Goal: Information Seeking & Learning: Learn about a topic

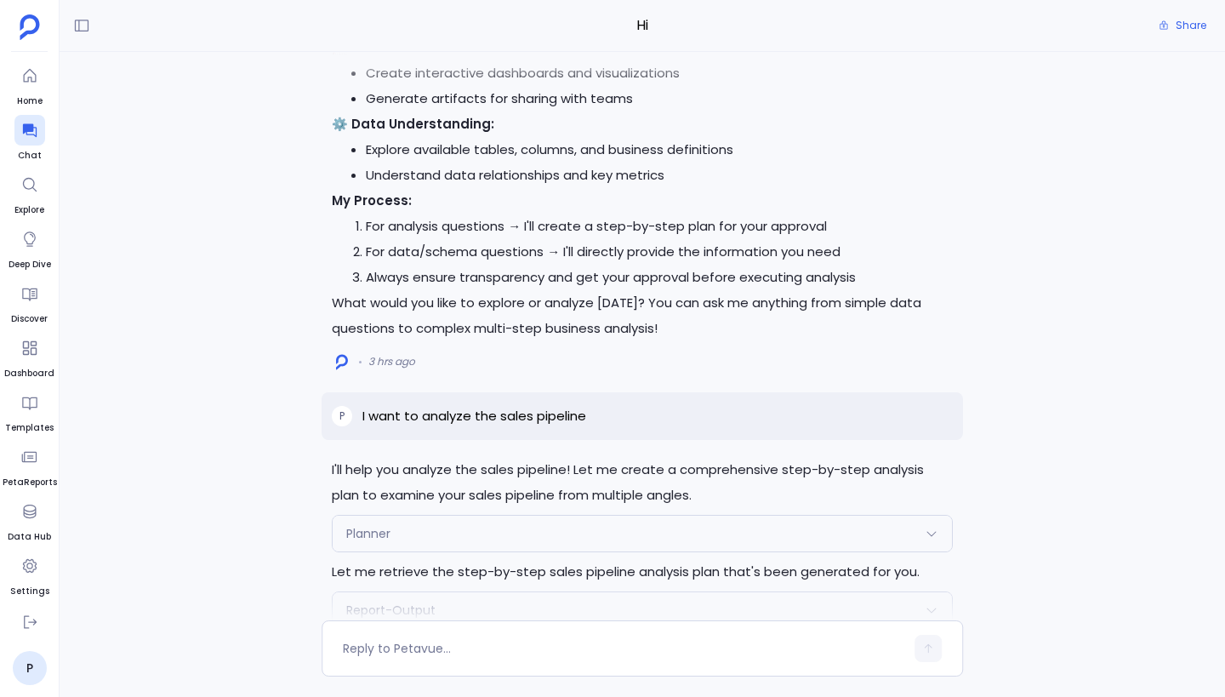
scroll to position [-7466, 0]
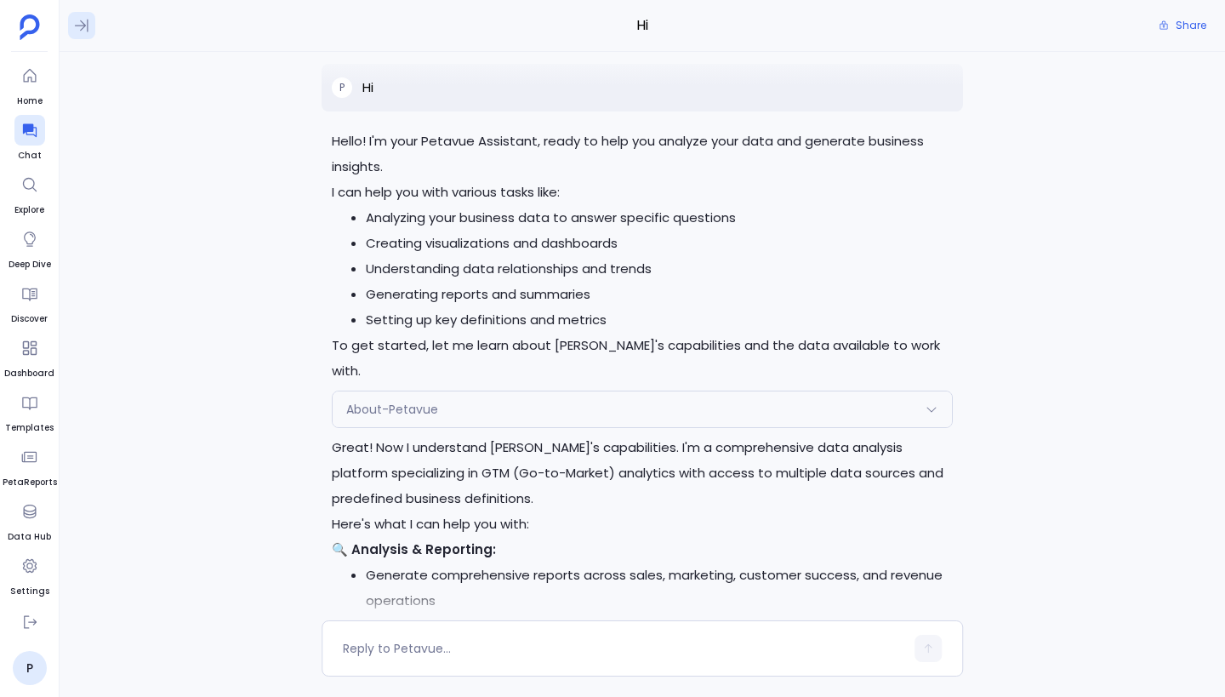
click at [79, 24] on icon at bounding box center [81, 25] width 17 height 17
click at [79, 24] on icon at bounding box center [83, 26] width 14 height 13
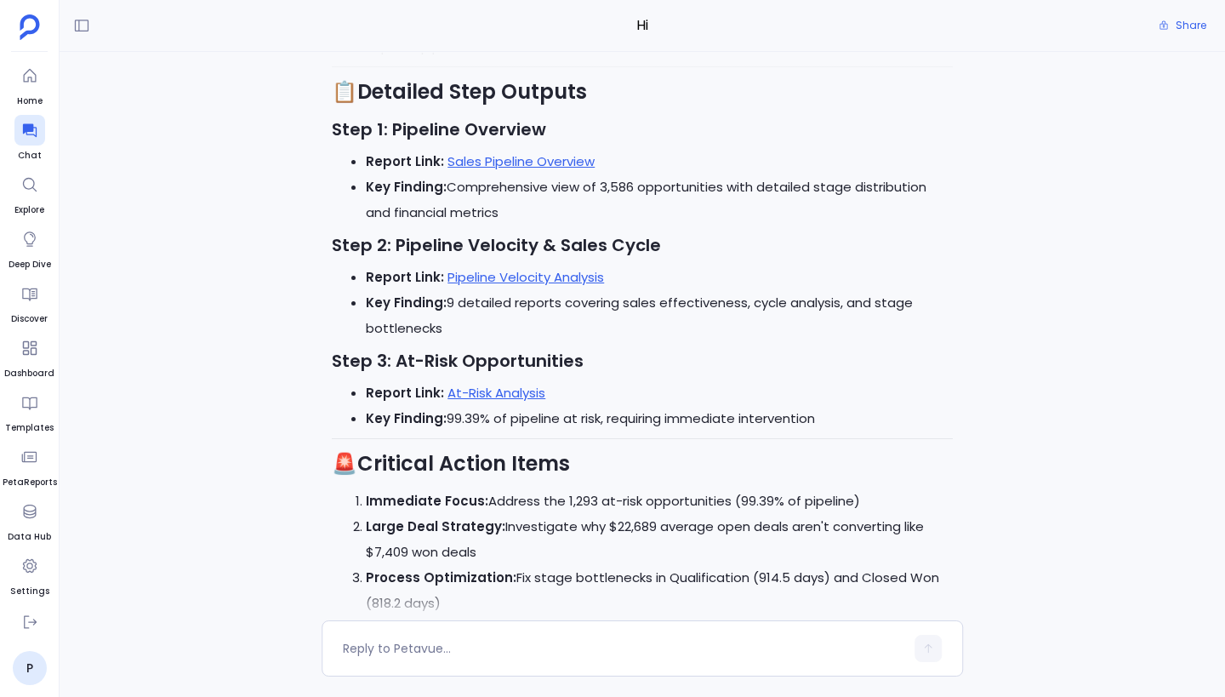
scroll to position [0, 0]
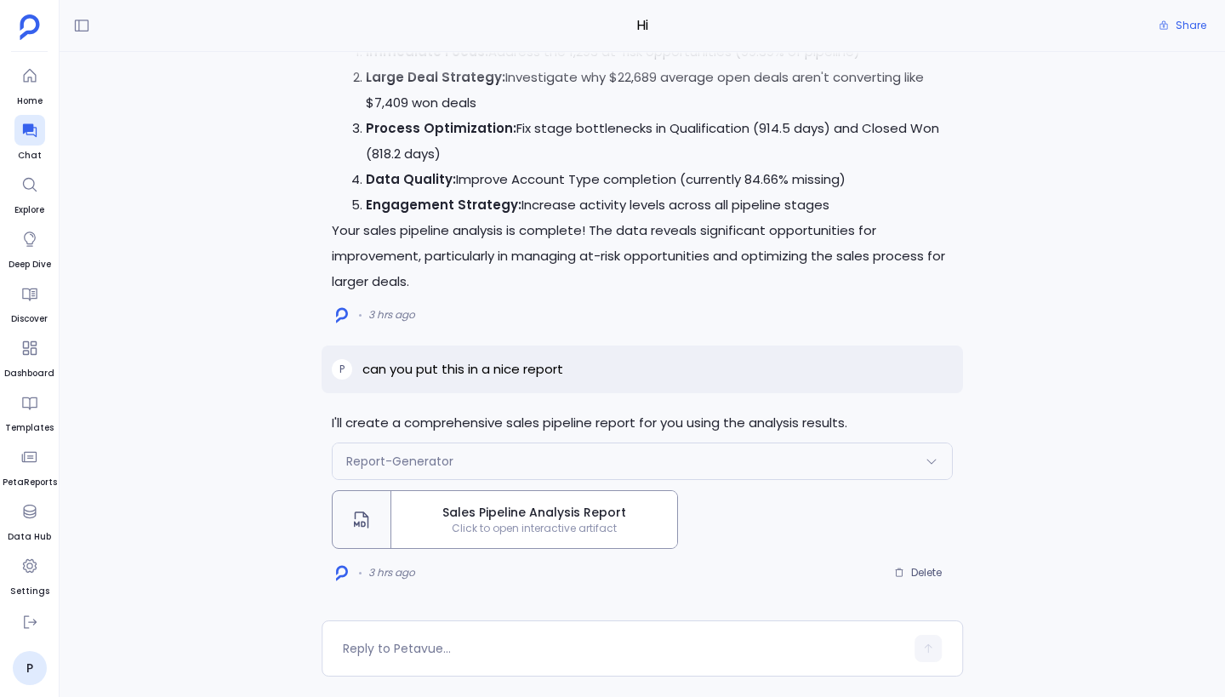
click at [564, 529] on span "Click to open interactive artifact" at bounding box center [534, 528] width 286 height 14
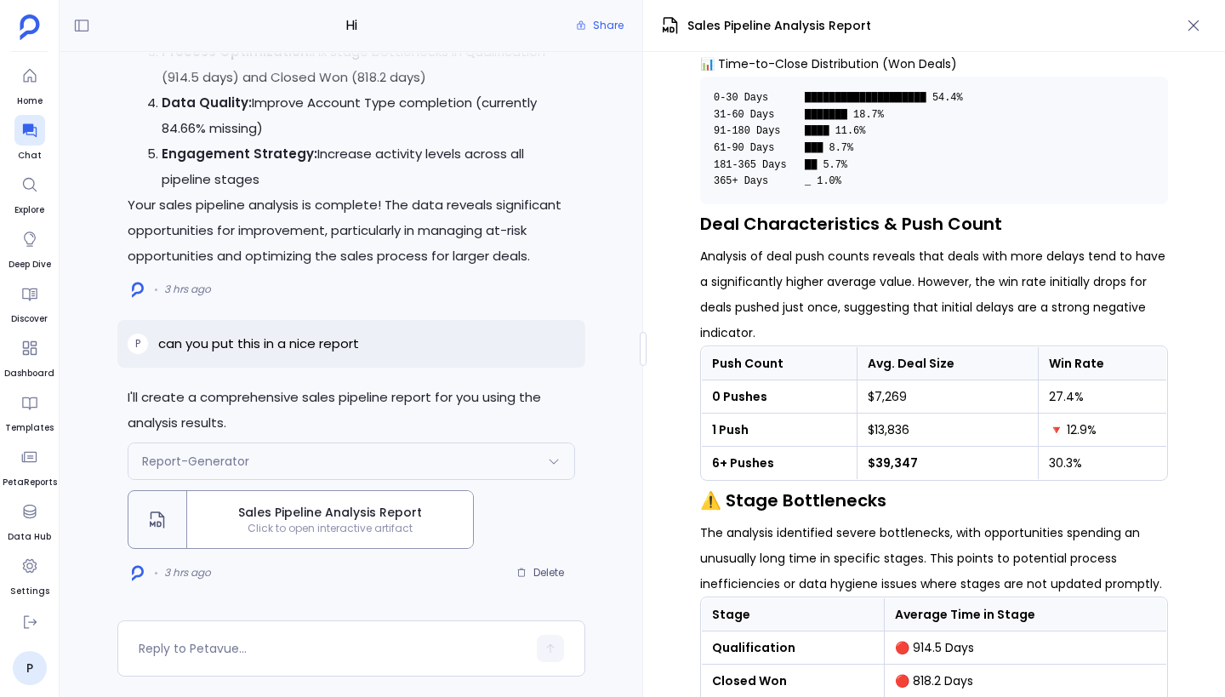
scroll to position [1298, 0]
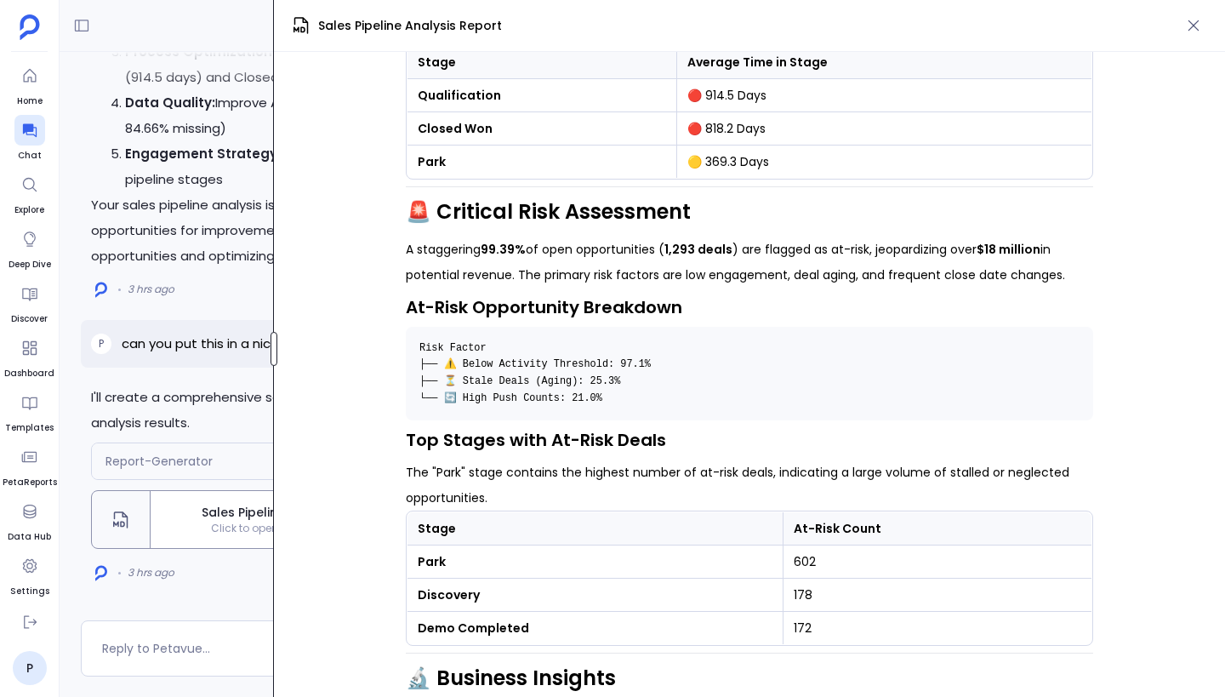
click at [274, 335] on div at bounding box center [273, 349] width 7 height 34
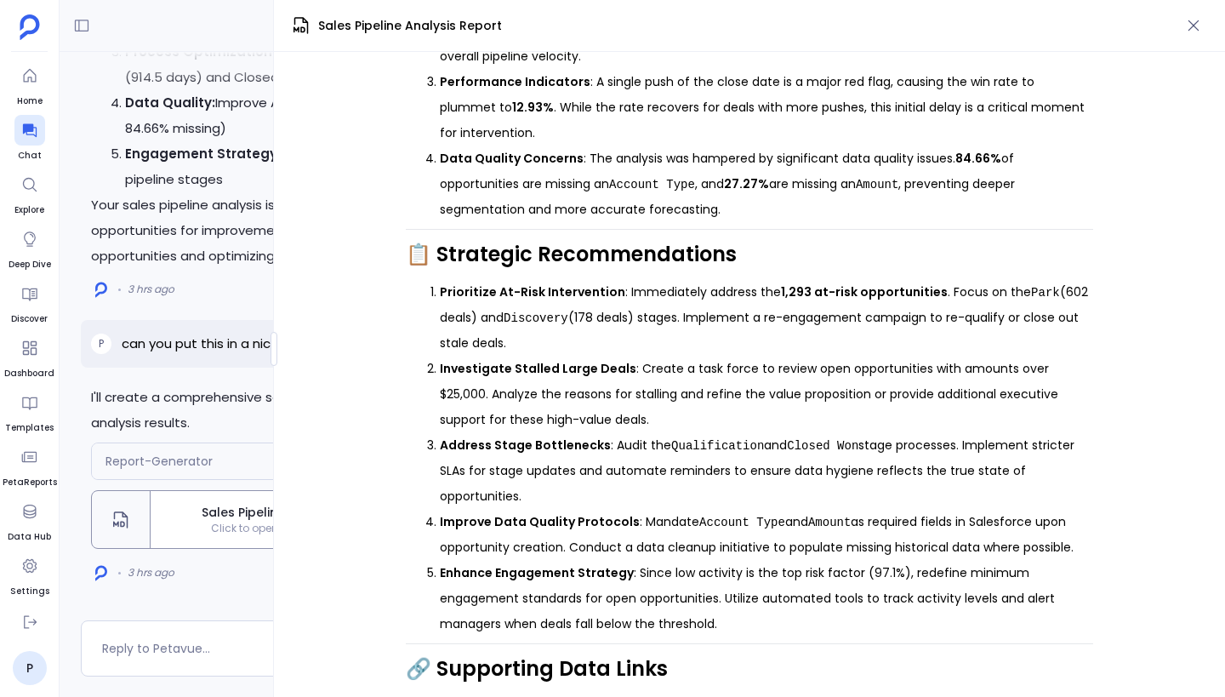
scroll to position [2201, 0]
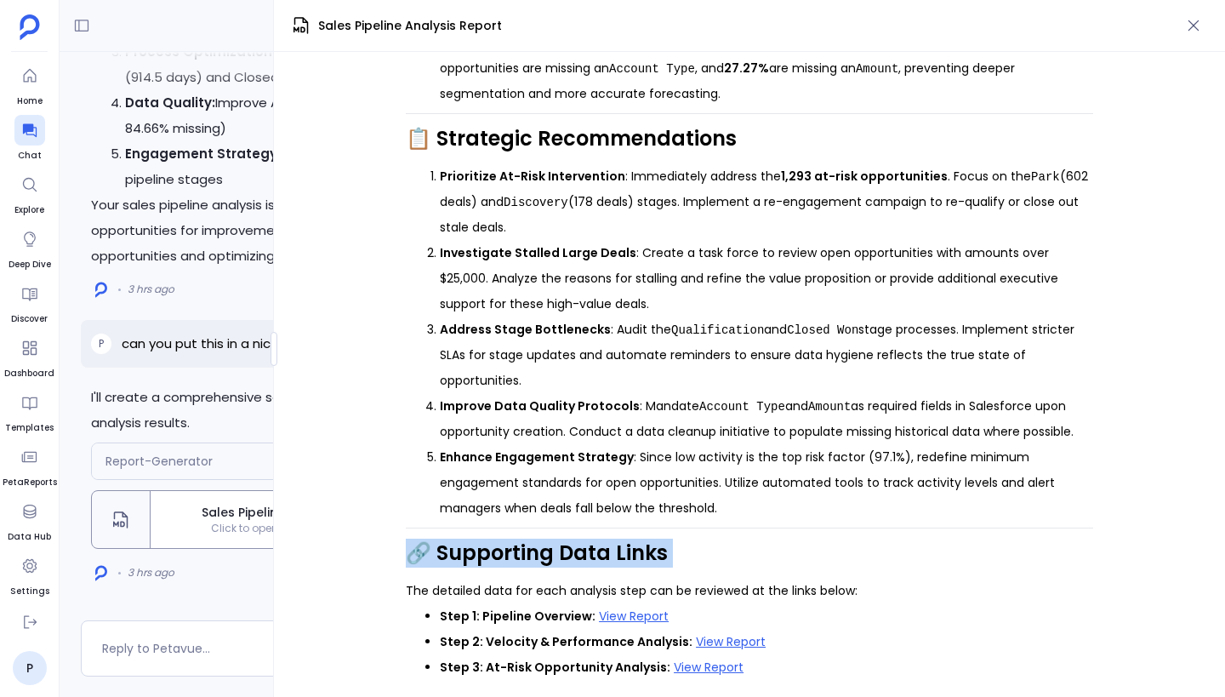
drag, startPoint x: 407, startPoint y: 554, endPoint x: 783, endPoint y: 577, distance: 376.7
click at [842, 606] on li "Step 1: Pipeline Overview: View Report" at bounding box center [766, 616] width 653 height 26
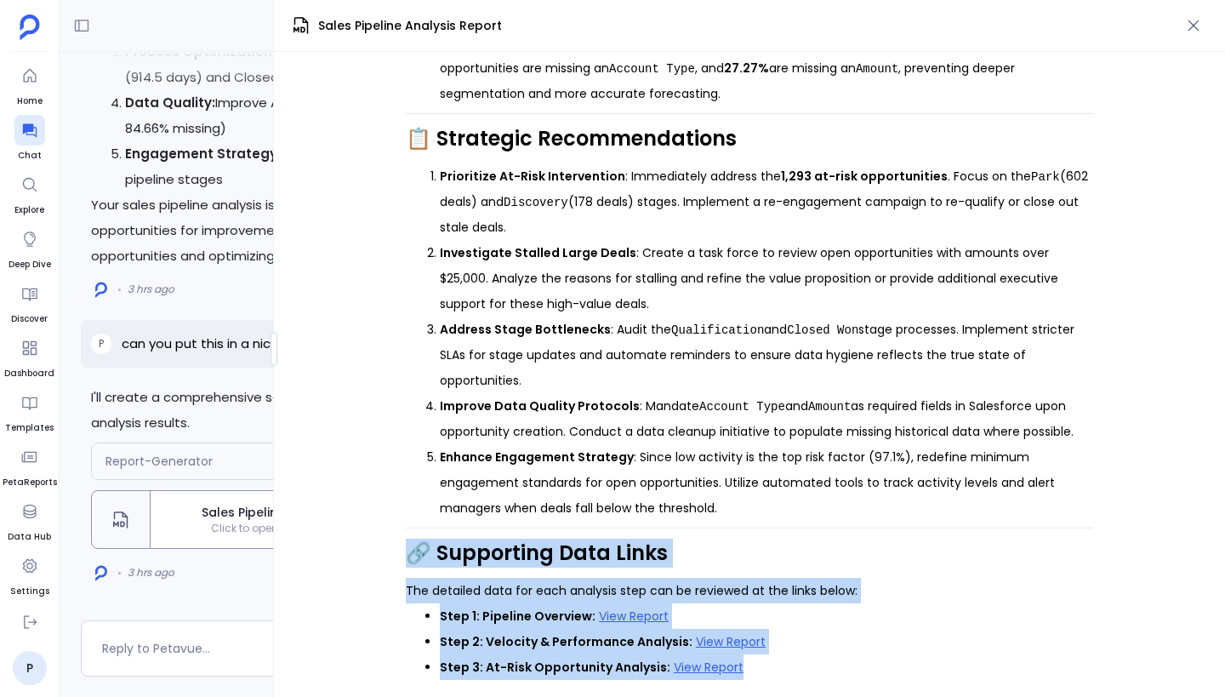
drag, startPoint x: 759, startPoint y: 666, endPoint x: 410, endPoint y: 541, distance: 370.5
click at [410, 541] on h2 "🔗 Supporting Data Links" at bounding box center [749, 552] width 687 height 29
drag, startPoint x: 403, startPoint y: 588, endPoint x: 858, endPoint y: 693, distance: 467.1
click at [858, 693] on div "📊 Sales Pipeline Analysis Report Generated on: [DATE] | Data Source: Salesforce…" at bounding box center [749, 374] width 951 height 645
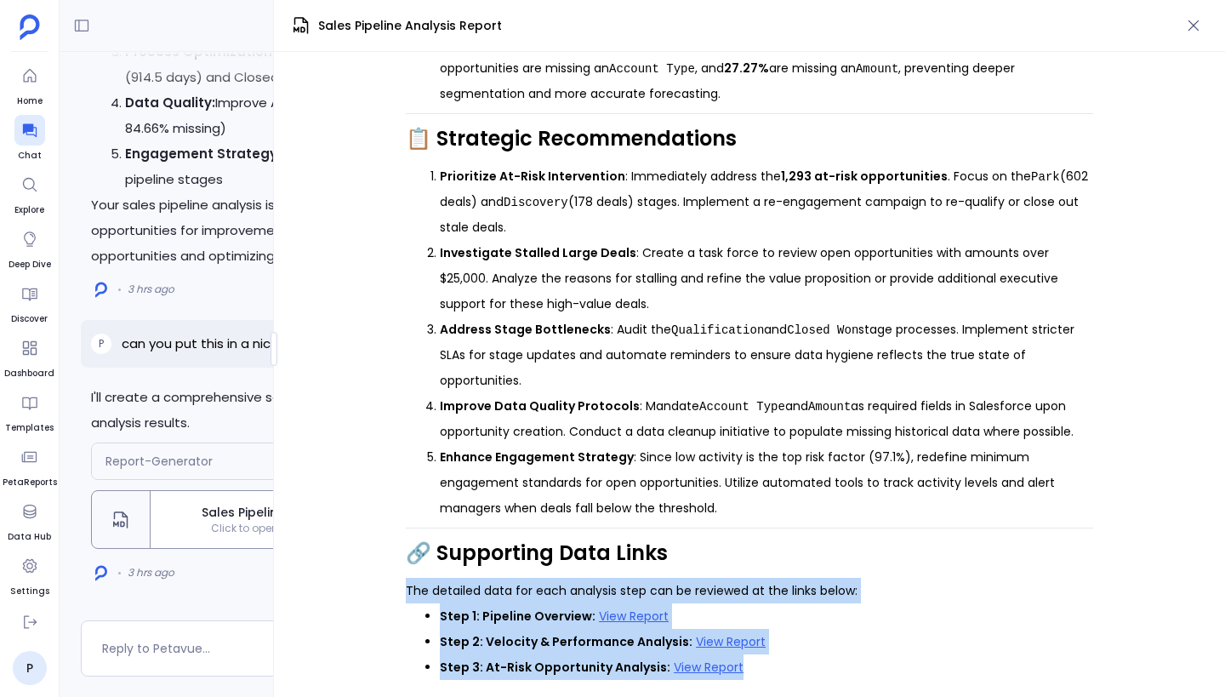
click at [817, 680] on div "📊 Sales Pipeline Analysis Report Generated on: [DATE] | Data Source: Salesforce…" at bounding box center [749, 374] width 951 height 645
drag, startPoint x: 817, startPoint y: 680, endPoint x: 366, endPoint y: 547, distance: 471.0
click at [366, 547] on div "📊 Sales Pipeline Analysis Report Generated on: [DATE] | Data Source: Salesforce…" at bounding box center [749, 374] width 951 height 645
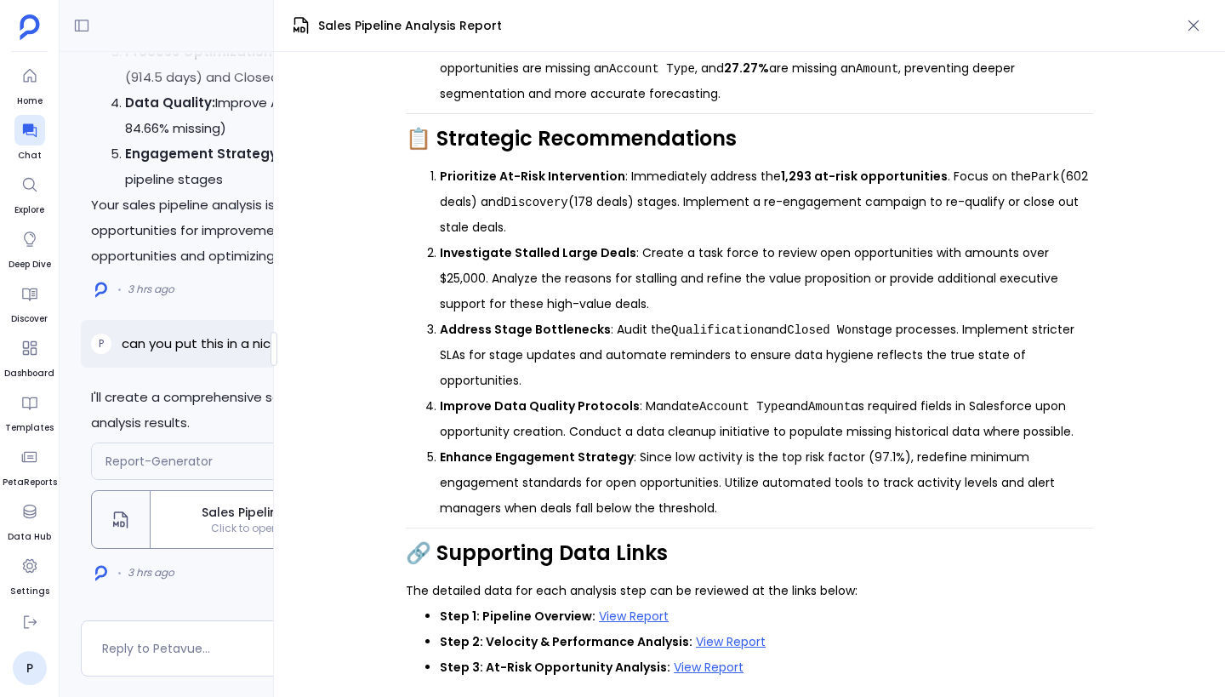
click at [410, 559] on h2 "🔗 Supporting Data Links" at bounding box center [749, 552] width 687 height 29
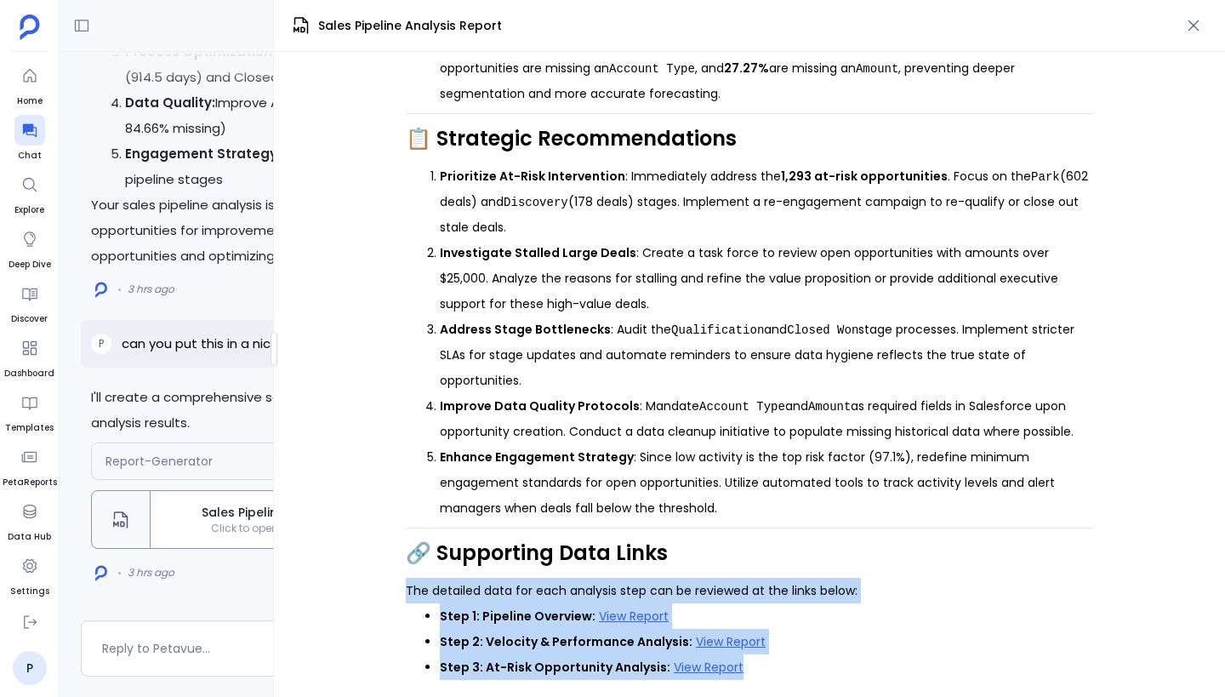
drag, startPoint x: 402, startPoint y: 594, endPoint x: 847, endPoint y: 674, distance: 452.0
click at [848, 675] on div "📊 Sales Pipeline Analysis Report Generated on: [DATE] | Data Source: Salesforce…" at bounding box center [749, 374] width 951 height 645
click at [806, 669] on li "Step 3: At-Risk Opportunity Analysis: View Report" at bounding box center [766, 667] width 653 height 26
drag, startPoint x: 806, startPoint y: 669, endPoint x: 391, endPoint y: 546, distance: 432.2
click at [391, 546] on div "📊 Sales Pipeline Analysis Report Generated on: [DATE] | Data Source: Salesforce…" at bounding box center [749, 374] width 951 height 645
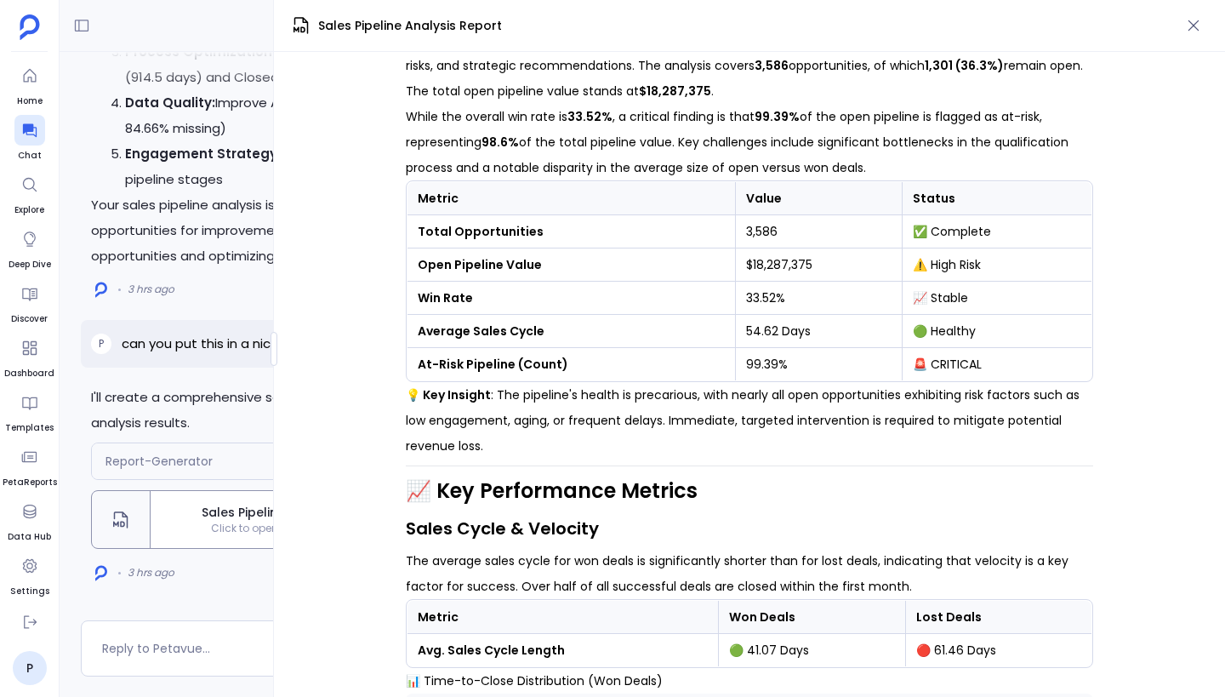
scroll to position [0, 0]
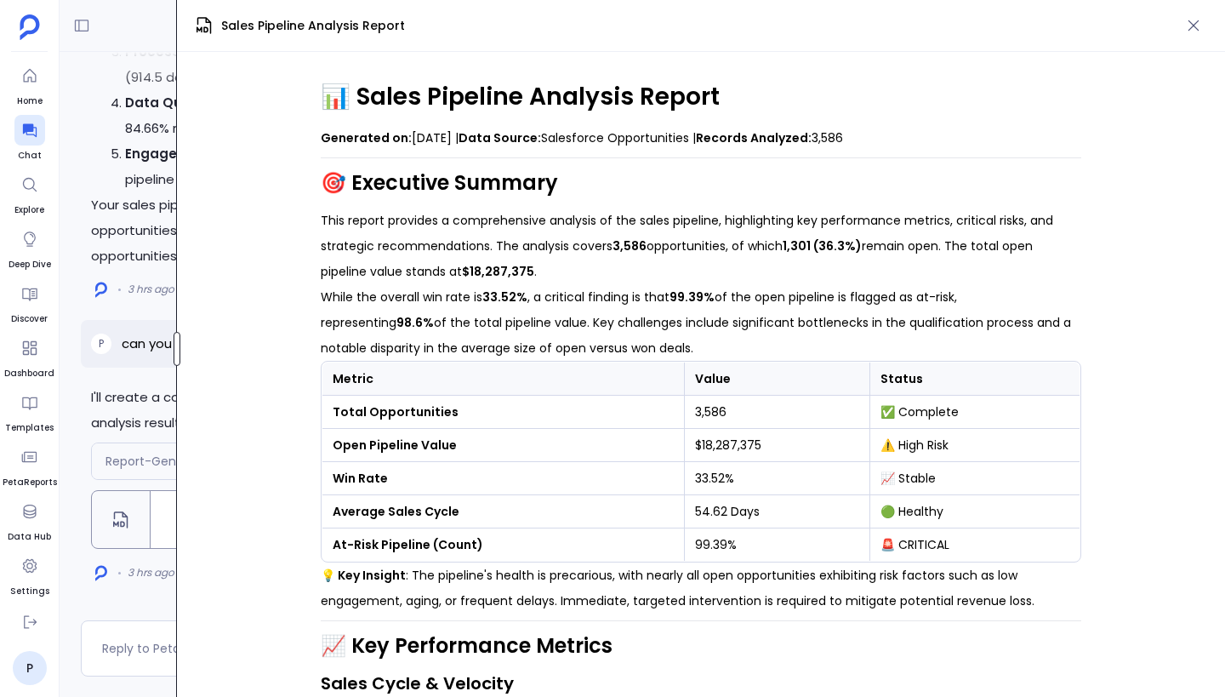
click at [56, 321] on div "Home Chat Explore Deep Dive Discover Dashboard Templates PetaReports Data Hub S…" at bounding box center [612, 348] width 1225 height 697
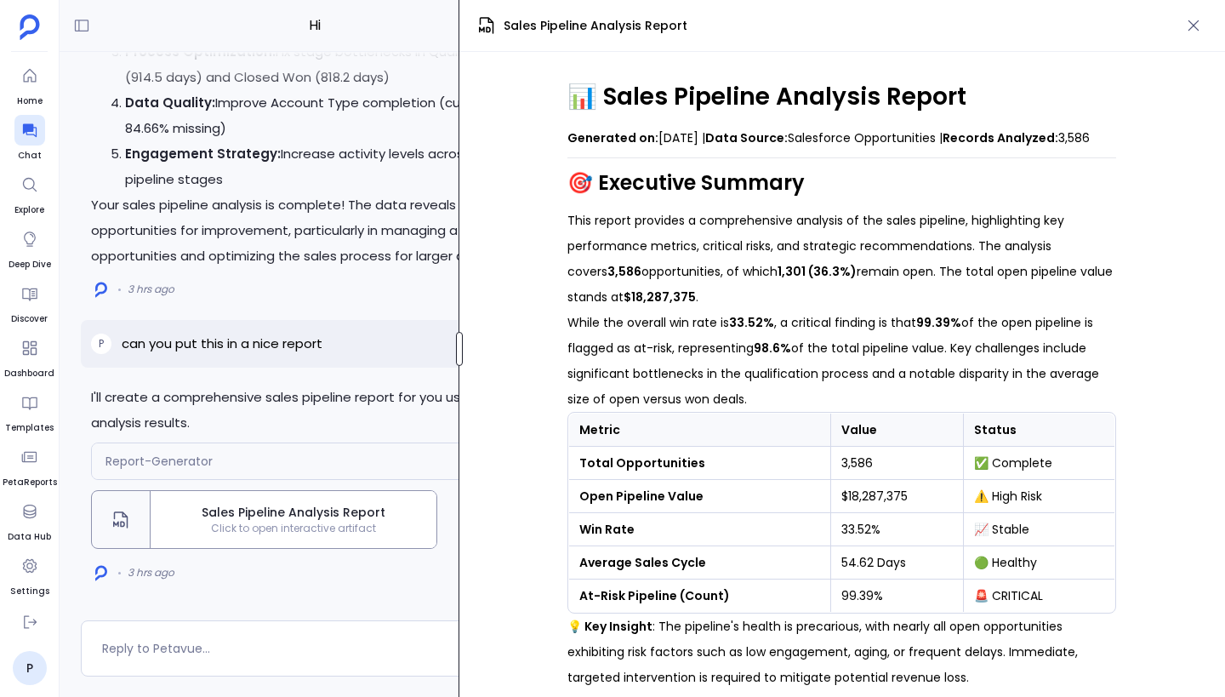
click at [461, 326] on div "Hi Share I'll create a comprehensive sales pipeline report for you using the an…" at bounding box center [642, 348] width 1165 height 697
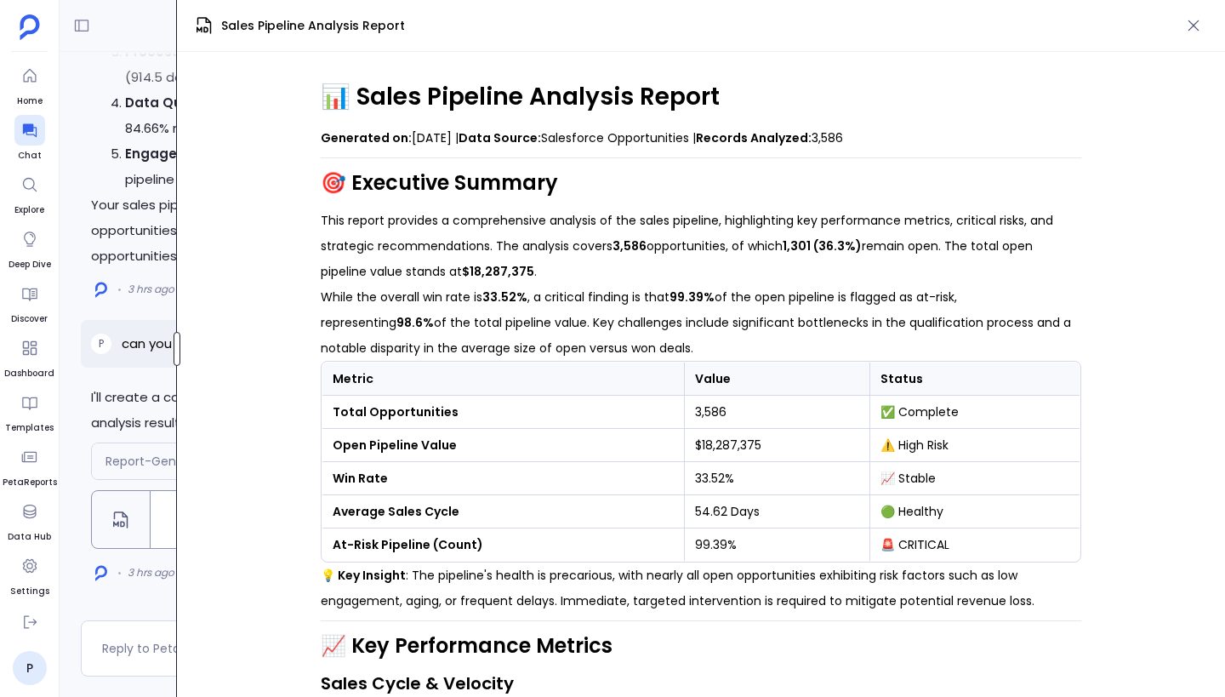
click at [65, 316] on div "Hi Share I'll create a comprehensive sales pipeline report for you using the an…" at bounding box center [642, 348] width 1165 height 697
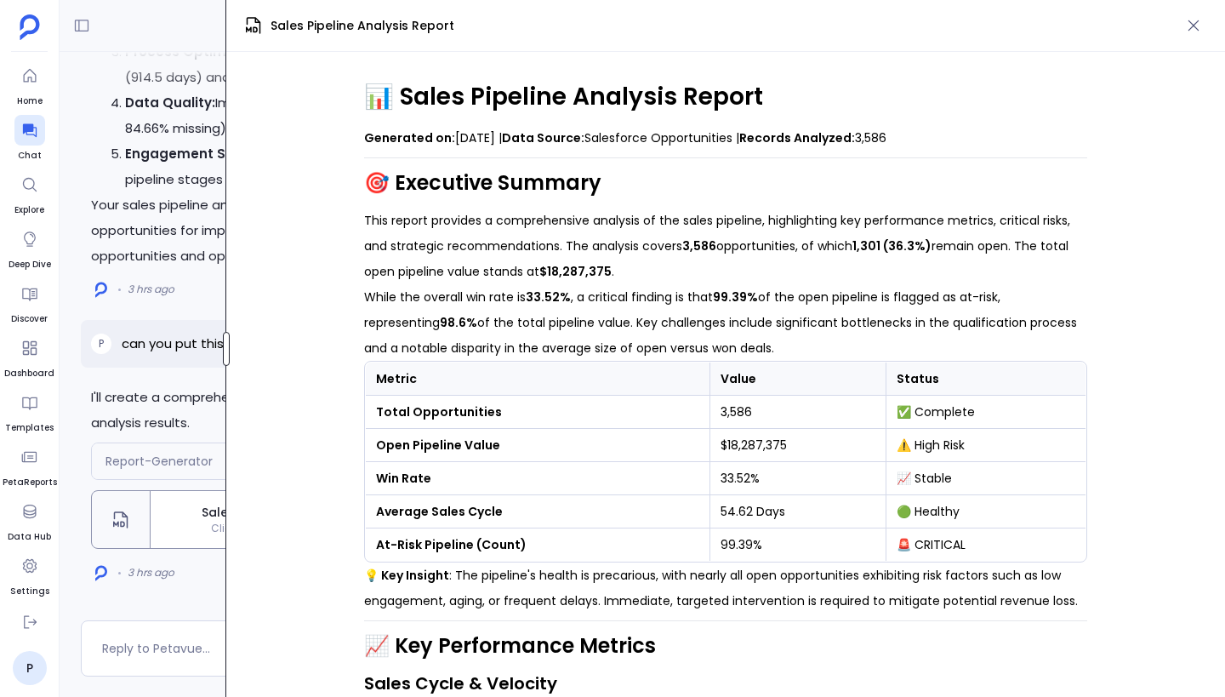
click at [227, 347] on div at bounding box center [226, 349] width 7 height 34
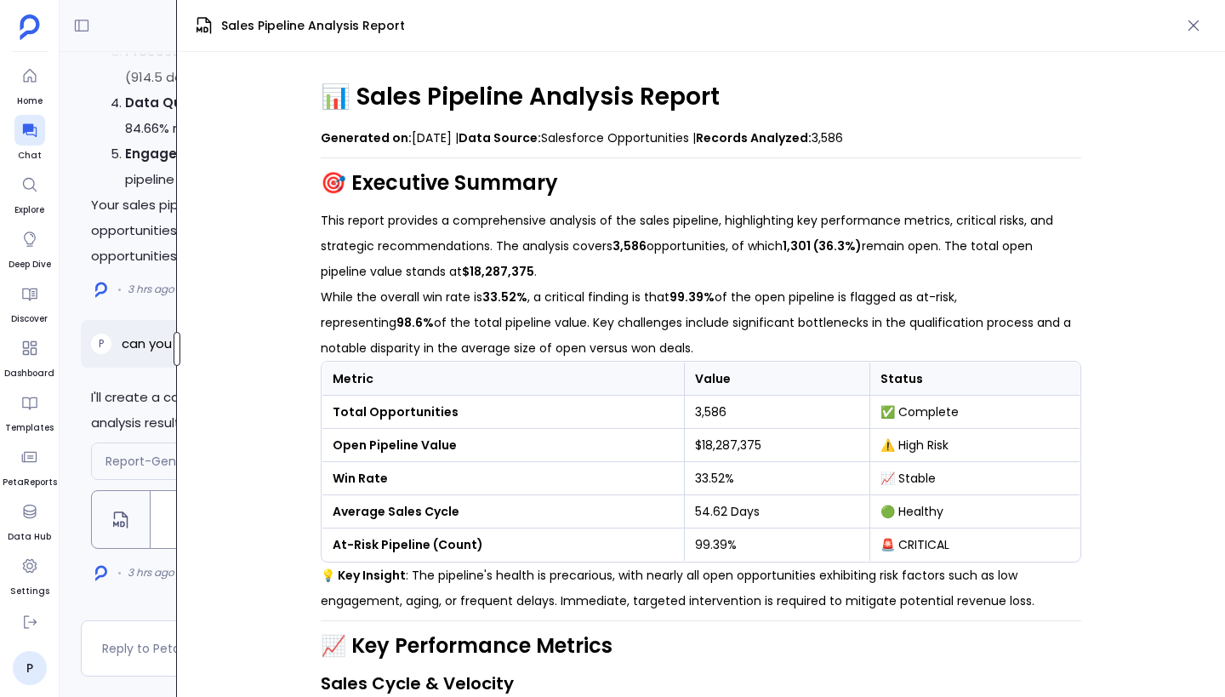
click at [122, 432] on div "Hi Share I'll create a comprehensive sales pipeline report for you using the an…" at bounding box center [642, 348] width 1165 height 697
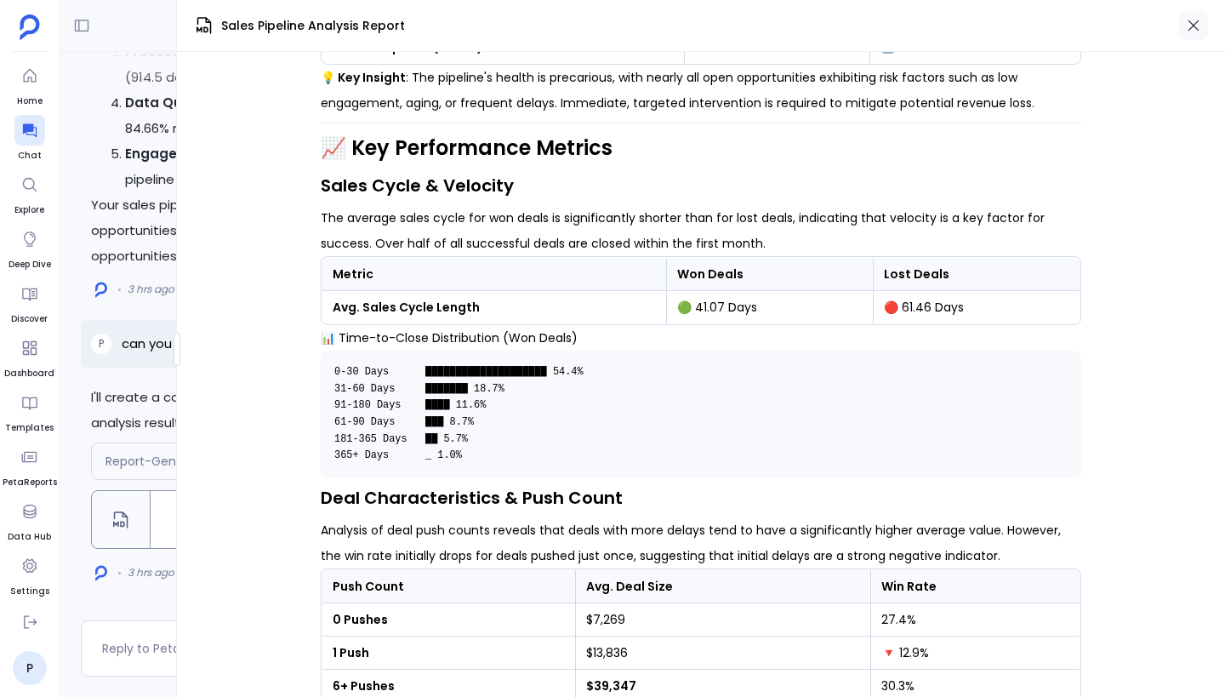
click at [1199, 26] on icon "button" at bounding box center [1193, 25] width 17 height 17
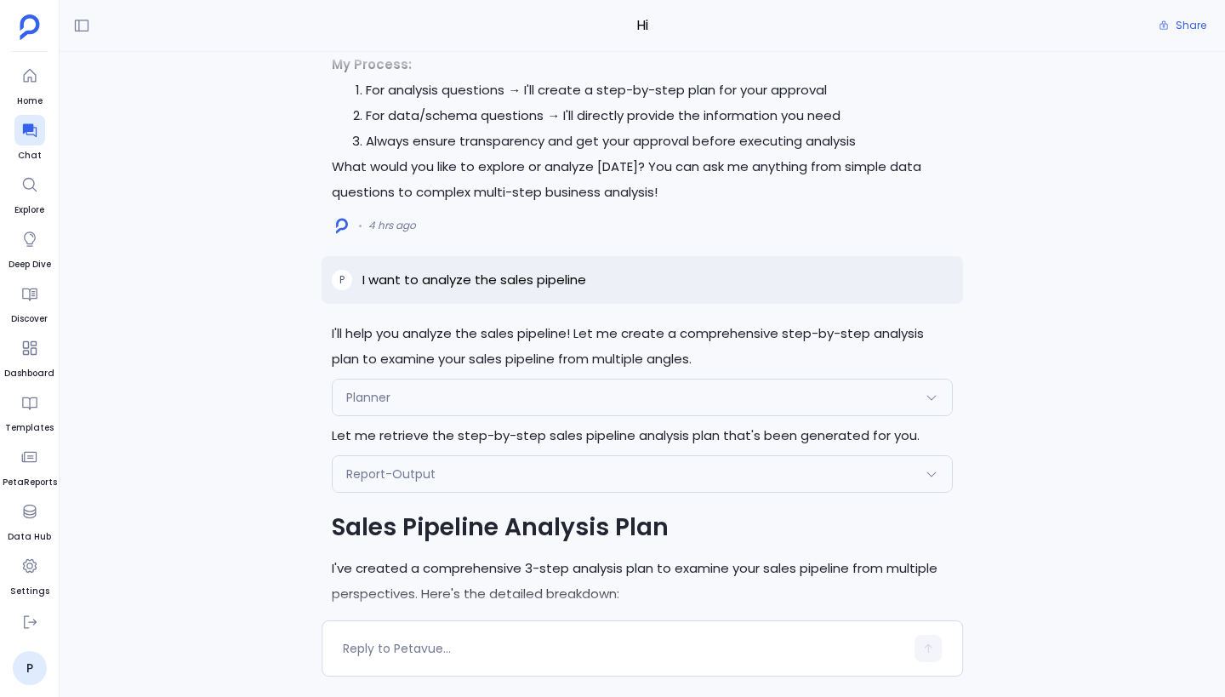
scroll to position [-7466, 0]
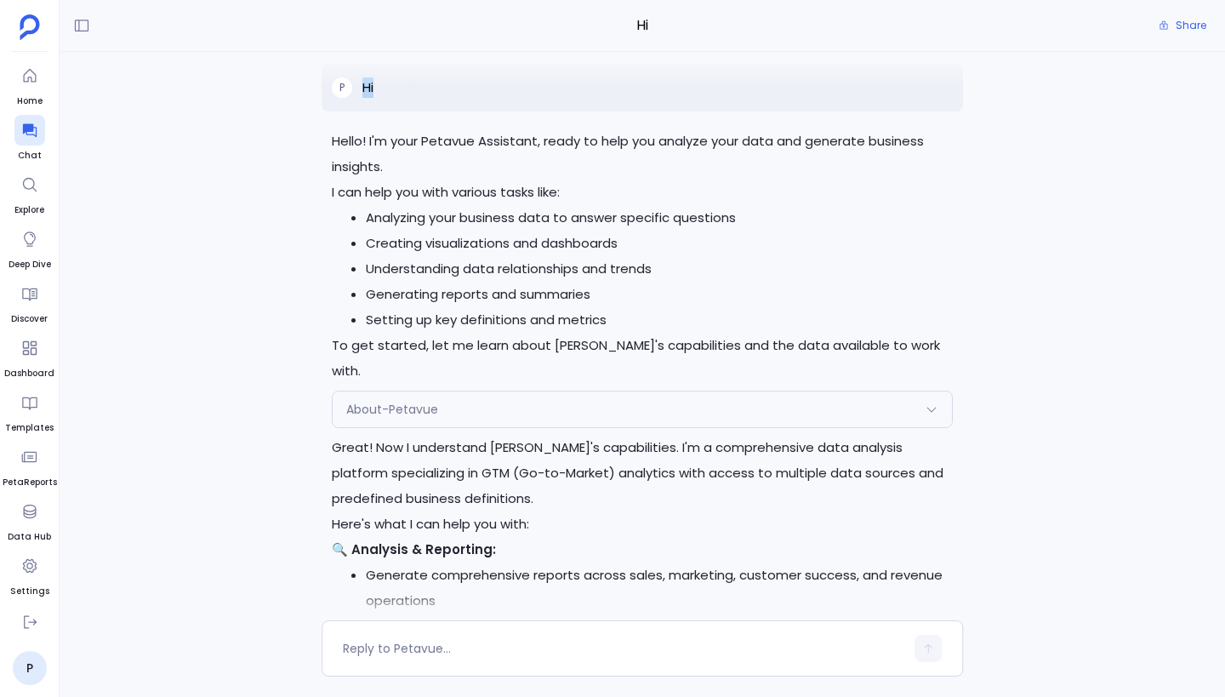
drag, startPoint x: 362, startPoint y: 112, endPoint x: 452, endPoint y: 108, distance: 89.4
click at [452, 108] on div "P Hi" at bounding box center [642, 88] width 641 height 48
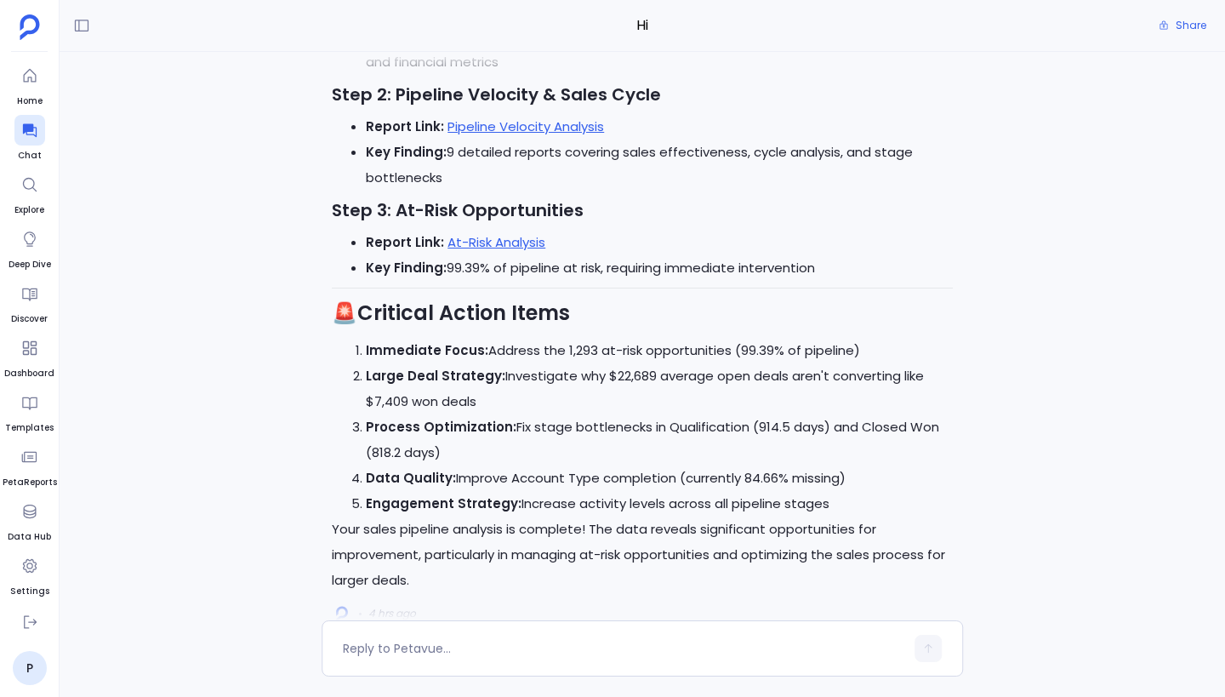
scroll to position [0, 0]
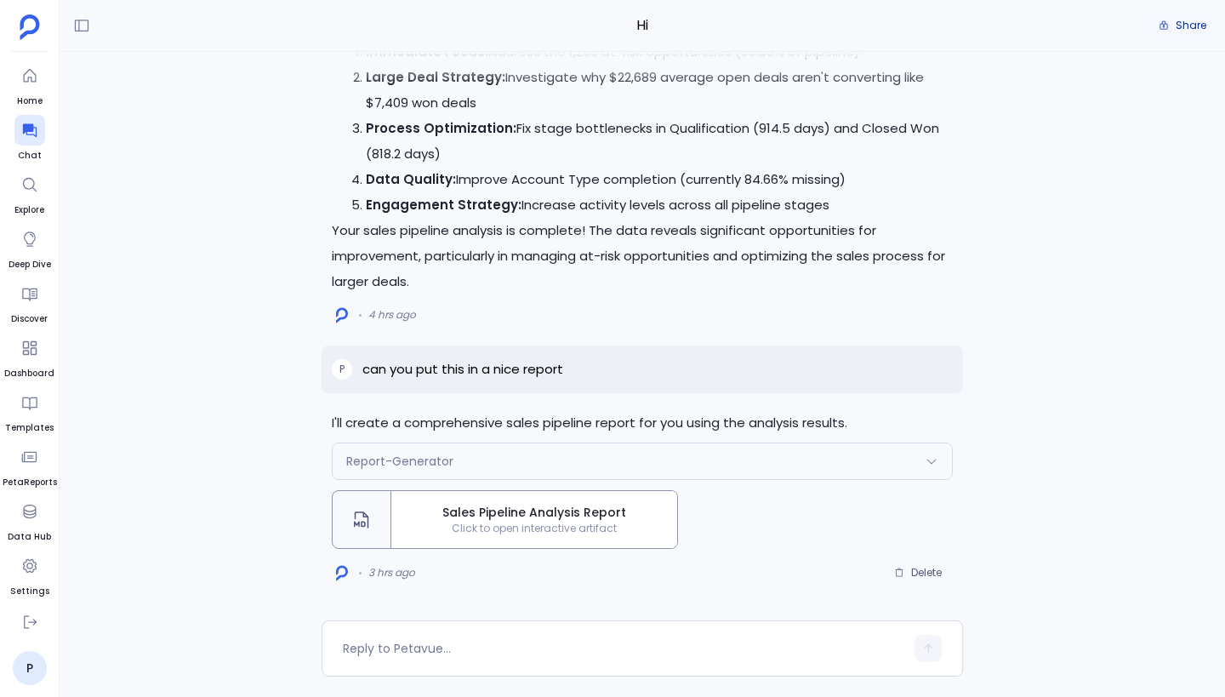
click at [1175, 26] on button "Share" at bounding box center [1182, 26] width 68 height 24
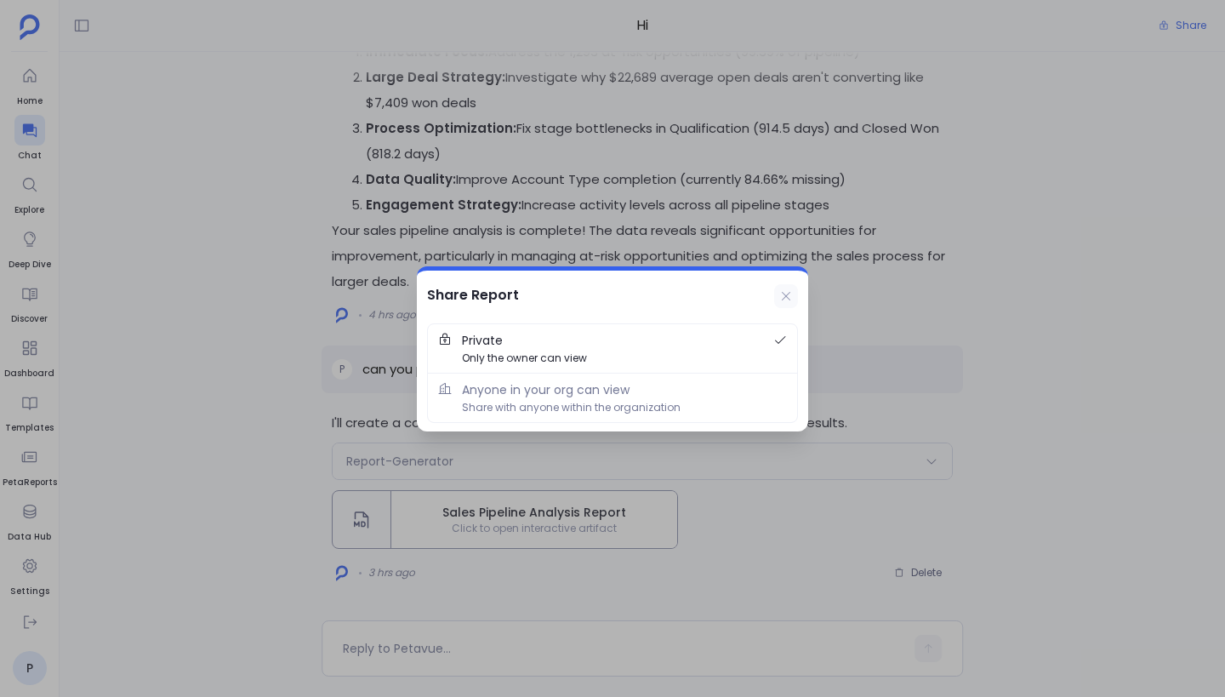
click at [788, 290] on icon at bounding box center [786, 296] width 14 height 14
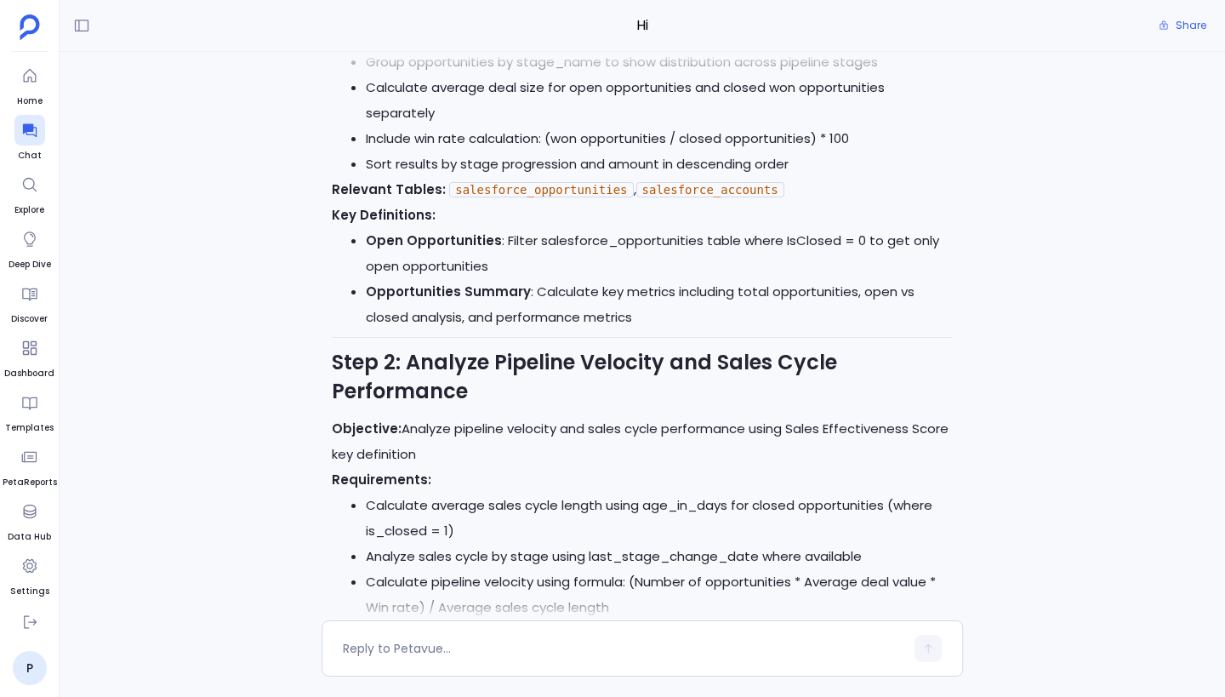
scroll to position [-5495, 0]
